Goal: Task Accomplishment & Management: Manage account settings

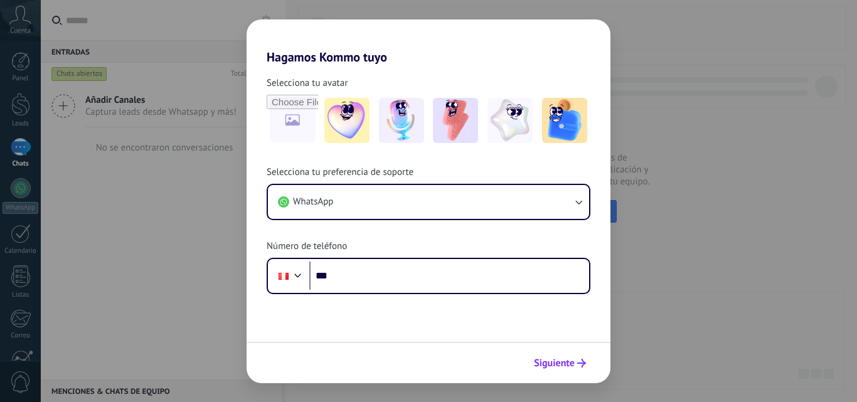
click at [566, 368] on span "Siguiente" at bounding box center [554, 363] width 41 height 9
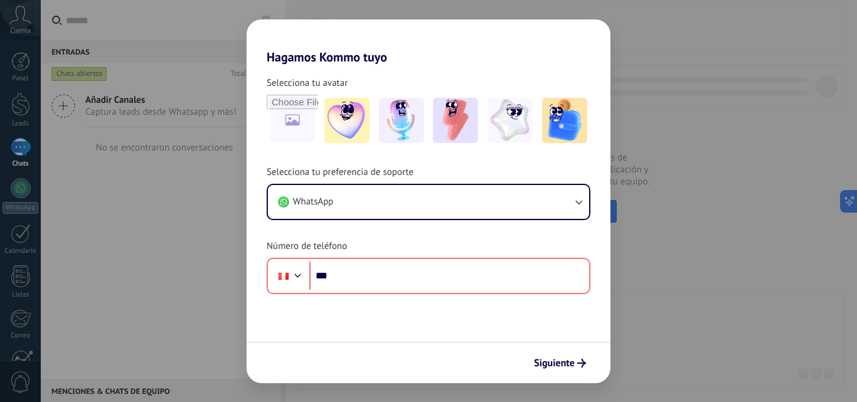
click at [538, 346] on div "Siguiente" at bounding box center [429, 362] width 364 height 41
click at [548, 356] on button "Siguiente" at bounding box center [559, 363] width 63 height 21
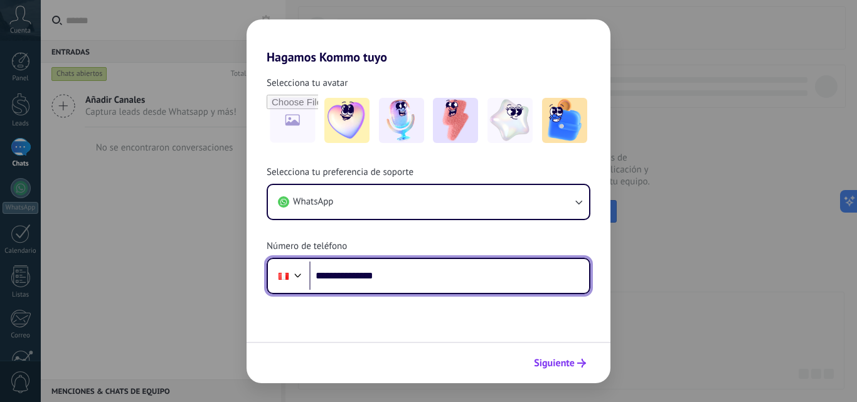
type input "**********"
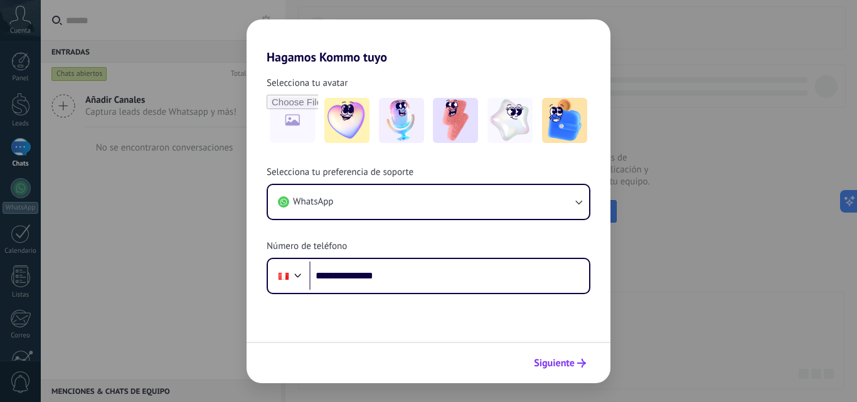
click at [589, 354] on button "Siguiente" at bounding box center [559, 363] width 63 height 21
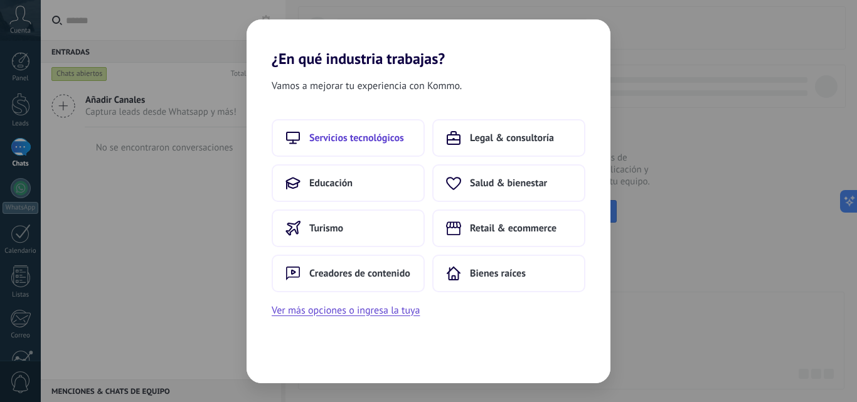
click at [370, 141] on span "Servicios tecnológicos" at bounding box center [356, 138] width 95 height 13
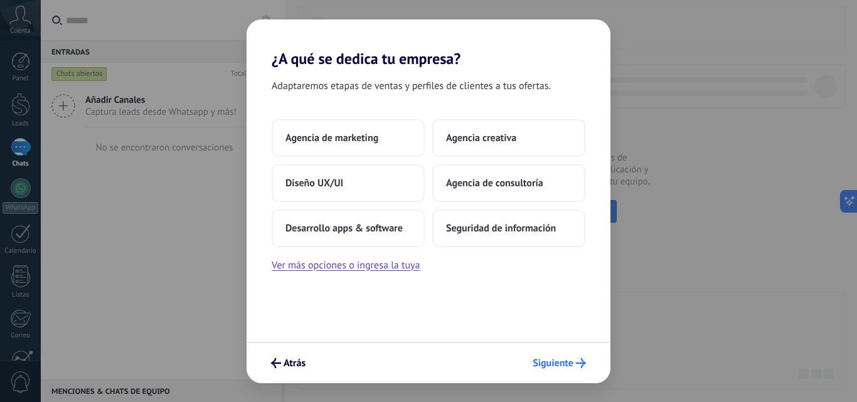
click at [573, 370] on button "Siguiente" at bounding box center [559, 363] width 65 height 21
click at [571, 365] on span "Siguiente" at bounding box center [553, 363] width 41 height 9
click at [565, 363] on span "Siguiente" at bounding box center [553, 363] width 41 height 9
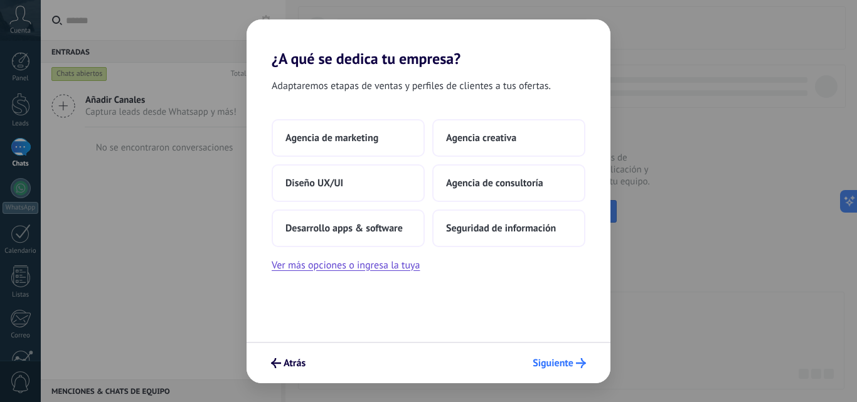
click at [565, 363] on span "Siguiente" at bounding box center [553, 363] width 41 height 9
click at [476, 237] on button "Seguridad de información" at bounding box center [508, 229] width 153 height 38
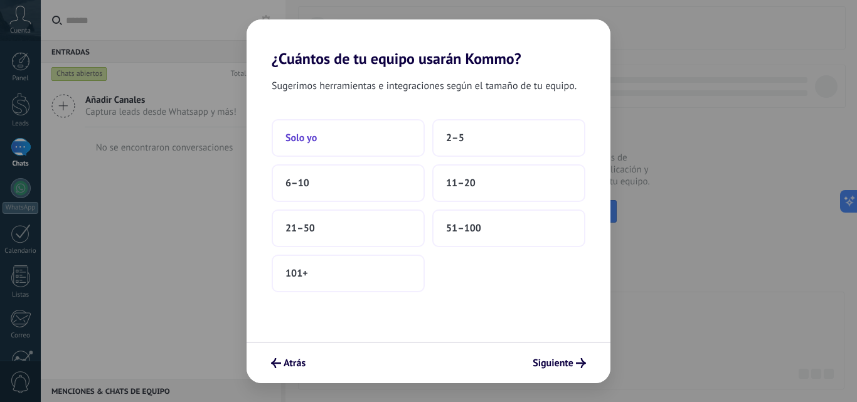
click at [313, 142] on span "Solo yo" at bounding box center [300, 138] width 31 height 13
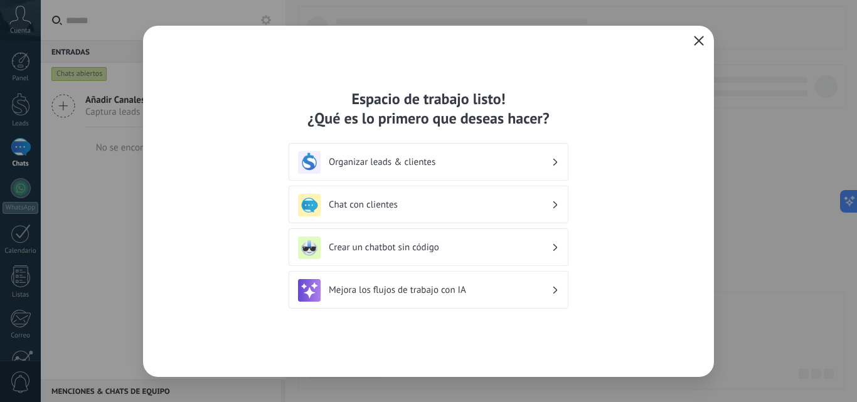
click at [422, 250] on h3 "Crear un chatbot sin código" at bounding box center [440, 248] width 223 height 12
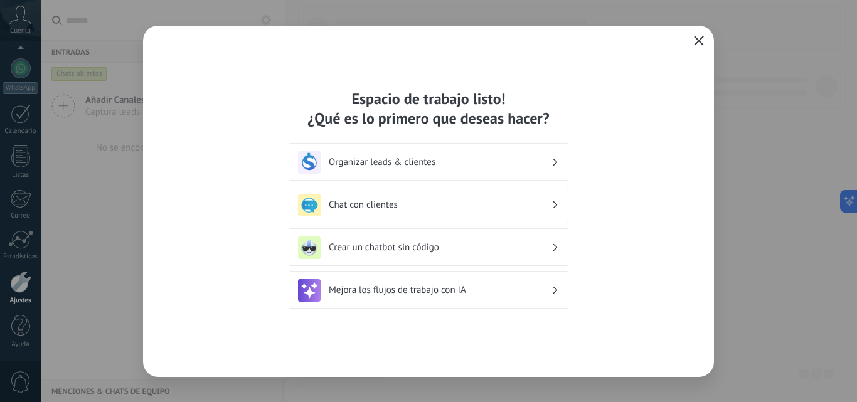
click at [430, 248] on h3 "Crear un chatbot sin código" at bounding box center [440, 248] width 223 height 12
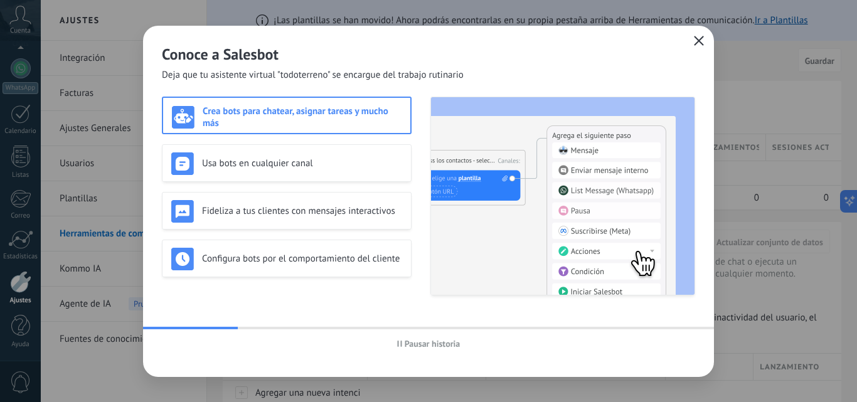
click at [699, 40] on icon "button" at bounding box center [699, 41] width 10 height 10
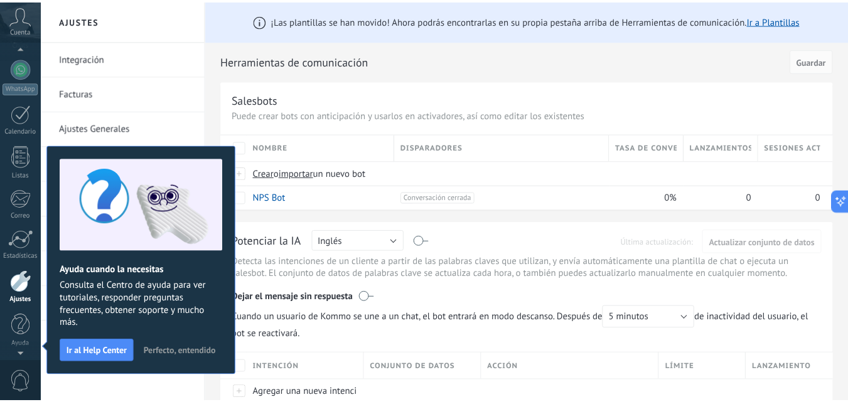
scroll to position [7, 0]
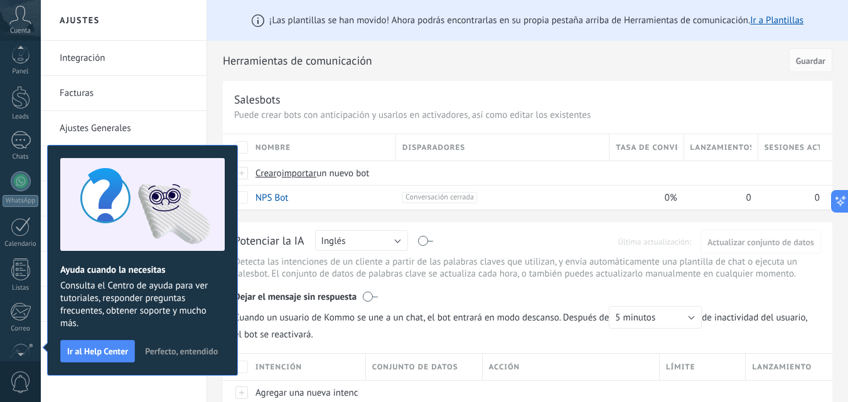
click at [336, 105] on div "Salesbots" at bounding box center [527, 99] width 587 height 14
click at [318, 112] on p "Puede crear bots con anticipación y usarlos en activadores, así como editar los…" at bounding box center [527, 115] width 587 height 12
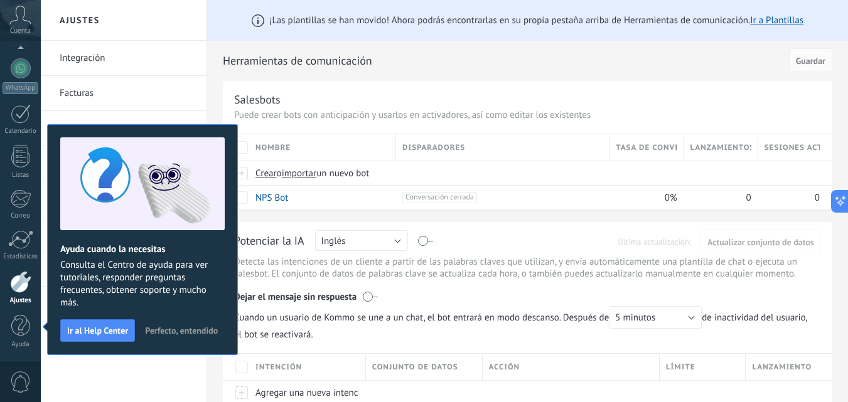
drag, startPoint x: 122, startPoint y: 333, endPoint x: 163, endPoint y: 333, distance: 40.8
click at [163, 333] on div "Ayuda cuando la necesitas Consulta el Centro de ayuda para ver tutoriales, resp…" at bounding box center [142, 239] width 191 height 231
click at [167, 332] on span "Perfecto, entendido" at bounding box center [181, 330] width 73 height 9
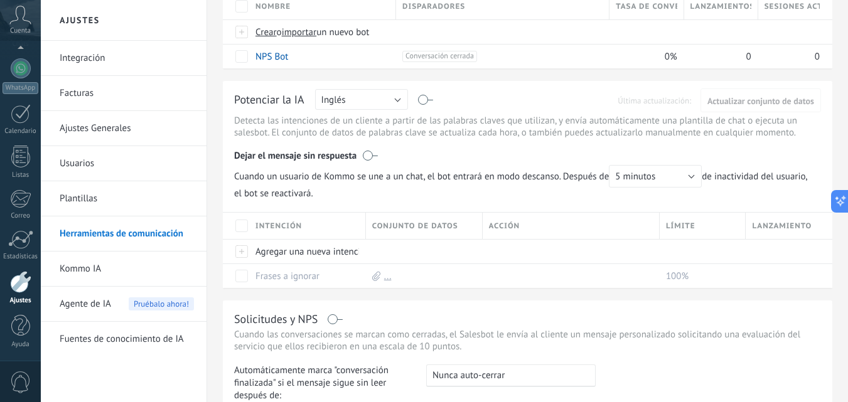
scroll to position [425, 0]
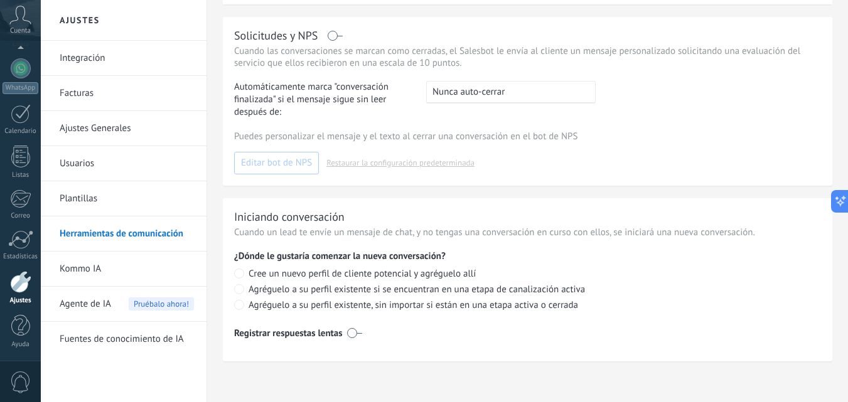
click at [111, 274] on link "Kommo IA" at bounding box center [127, 269] width 134 height 35
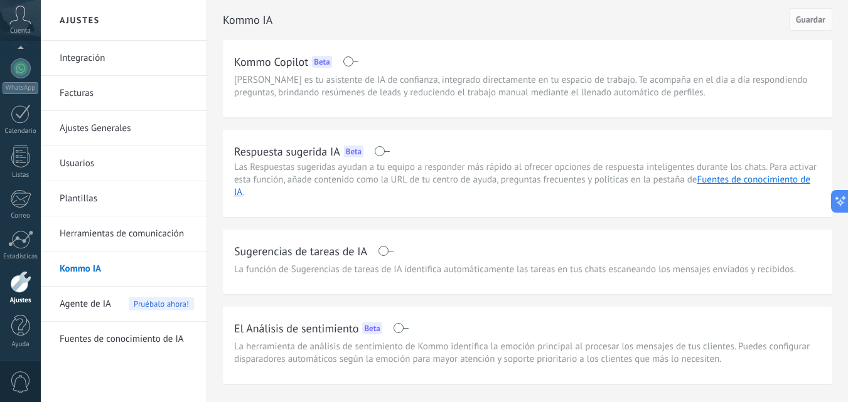
click at [380, 150] on span at bounding box center [382, 151] width 16 height 10
click at [104, 105] on link "Facturas" at bounding box center [127, 93] width 134 height 35
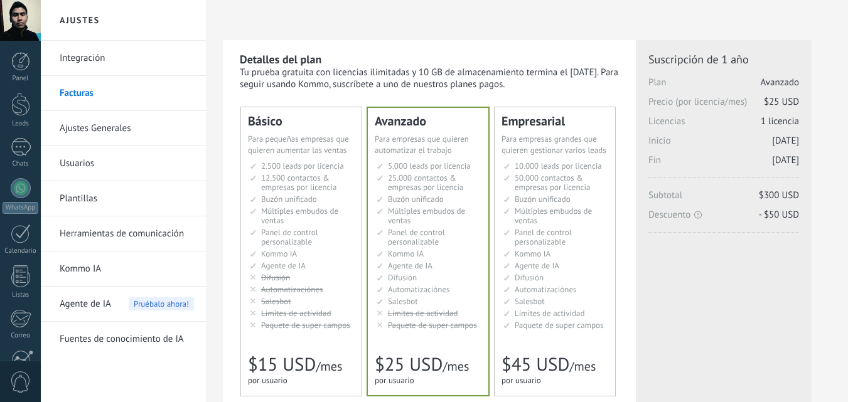
click at [96, 67] on link "Integración" at bounding box center [127, 58] width 134 height 35
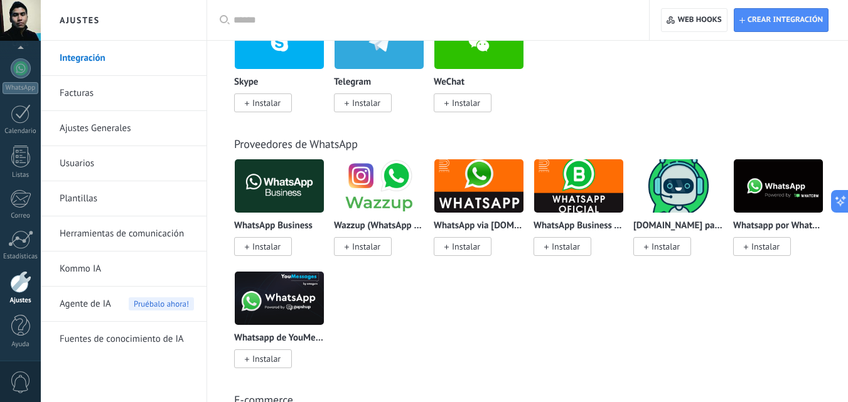
scroll to position [410, 0]
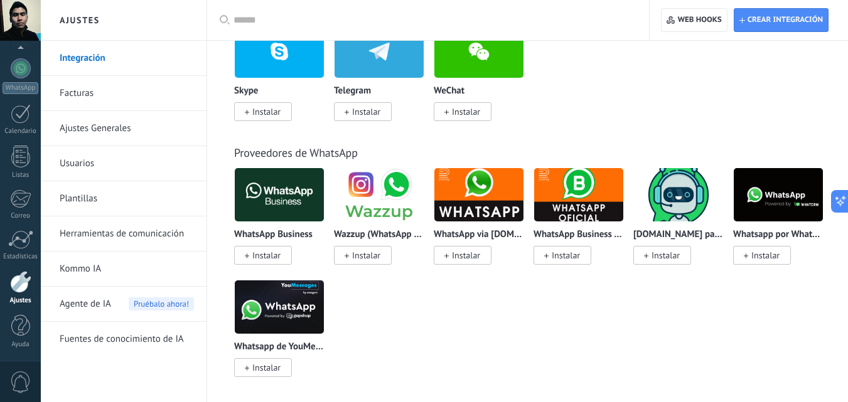
click at [181, 127] on link "Ajustes Generales" at bounding box center [127, 128] width 134 height 35
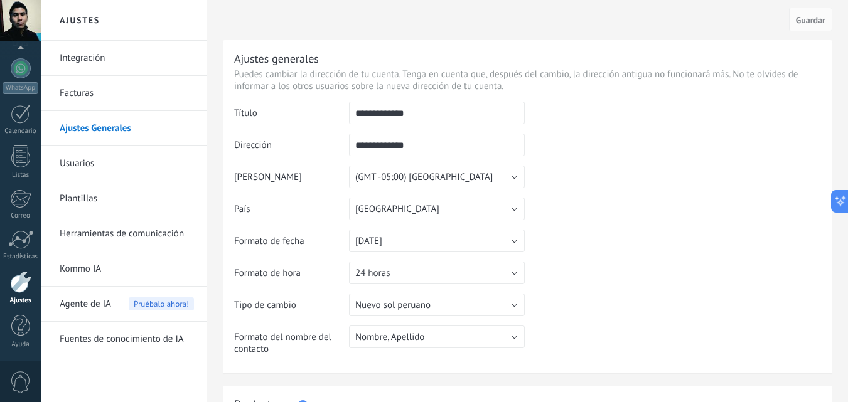
click at [105, 161] on link "Usuarios" at bounding box center [127, 163] width 134 height 35
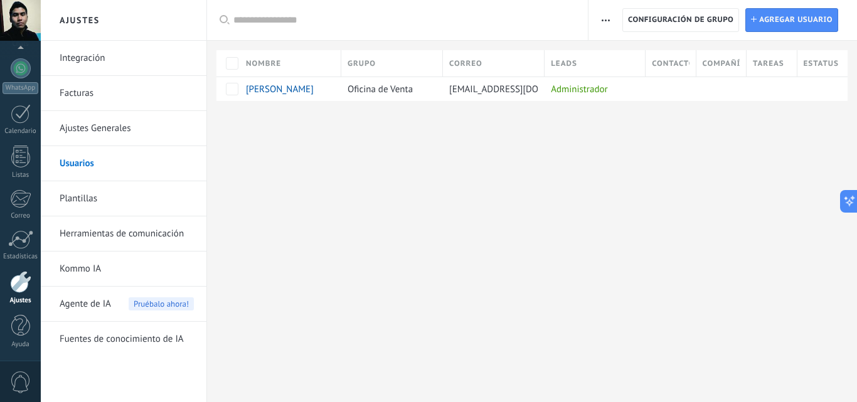
click at [97, 189] on link "Plantillas" at bounding box center [127, 198] width 134 height 35
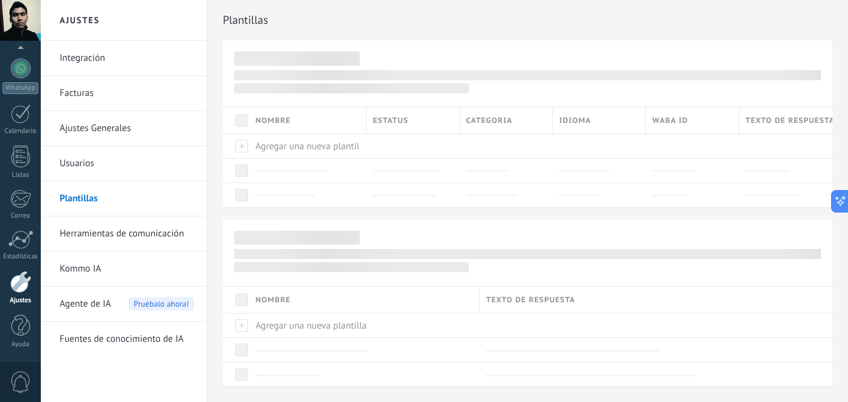
click at [111, 235] on link "Herramientas de comunicación" at bounding box center [127, 233] width 134 height 35
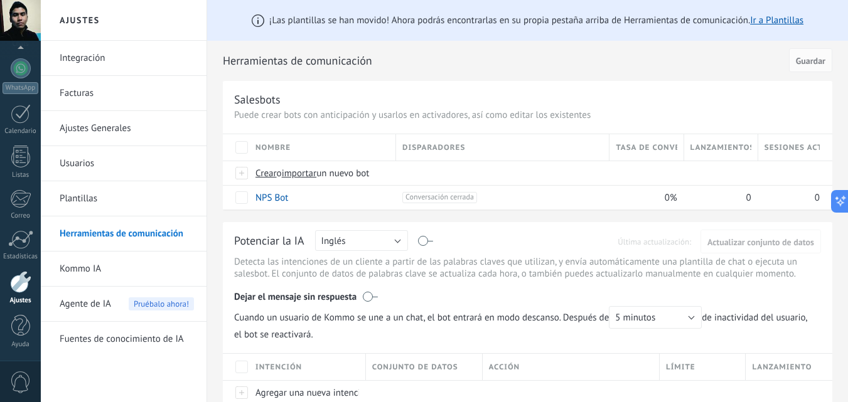
click at [97, 277] on link "Kommo IA" at bounding box center [127, 269] width 134 height 35
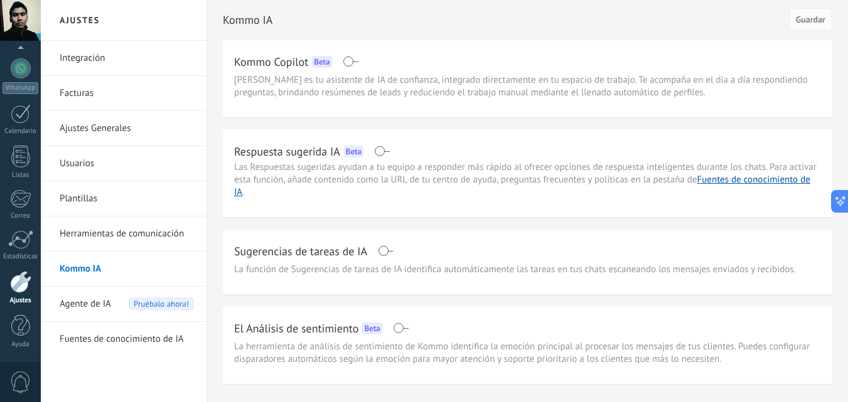
click at [92, 307] on span "Agente de IA" at bounding box center [85, 304] width 51 height 35
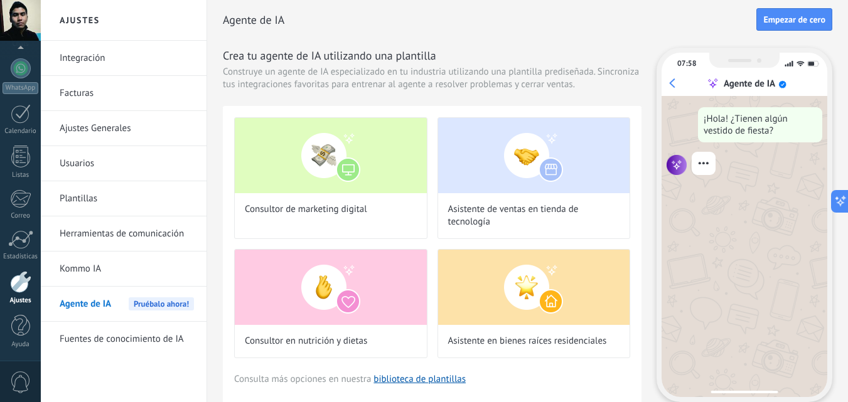
click at [120, 333] on link "Fuentes de conocimiento de IA" at bounding box center [127, 339] width 134 height 35
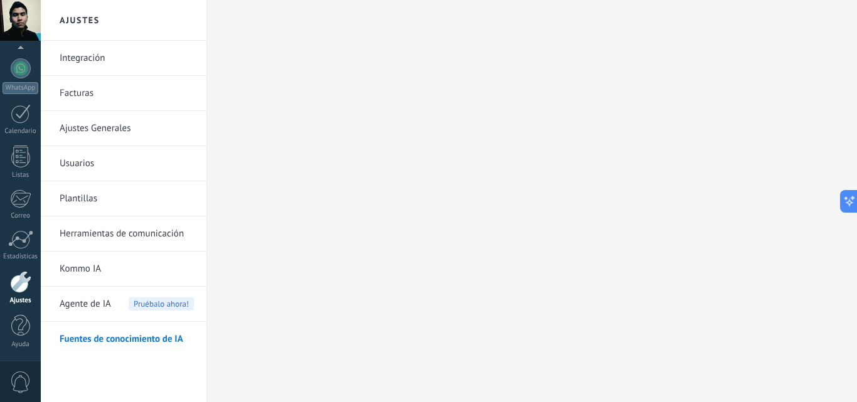
click at [120, 333] on body ".abccls-1,.abccls-2{fill-rule:evenodd}.abccls-2{fill:#fff} .abfcls-1{fill:none}…" at bounding box center [428, 201] width 857 height 402
